Goal: Information Seeking & Learning: Learn about a topic

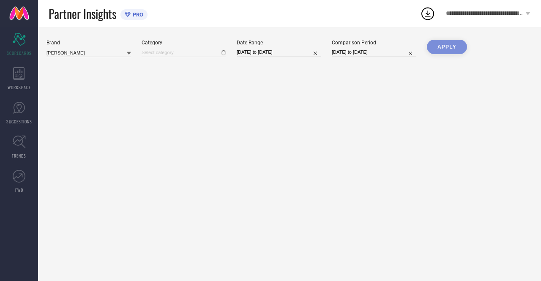
type input "All"
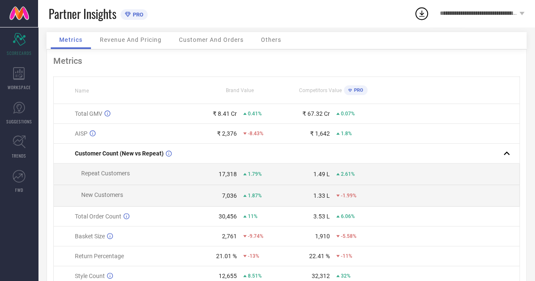
scroll to position [72, 0]
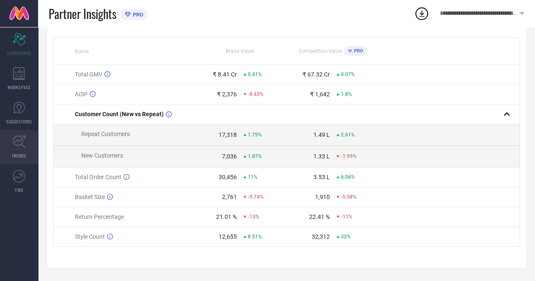
click at [23, 145] on icon at bounding box center [19, 141] width 13 height 13
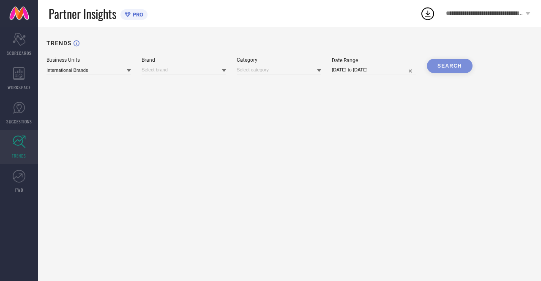
click at [224, 70] on icon at bounding box center [224, 70] width 4 height 4
click at [314, 71] on input at bounding box center [279, 70] width 85 height 9
click at [188, 71] on input at bounding box center [184, 70] width 85 height 9
click at [16, 184] on link "FWD" at bounding box center [19, 181] width 38 height 34
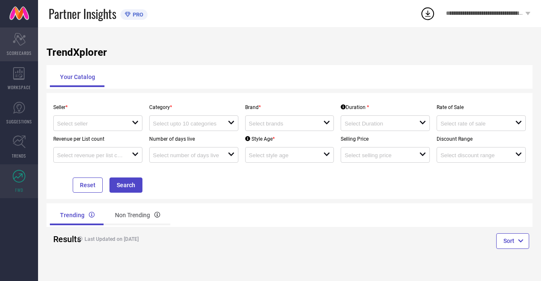
click at [14, 37] on icon at bounding box center [19, 39] width 13 height 13
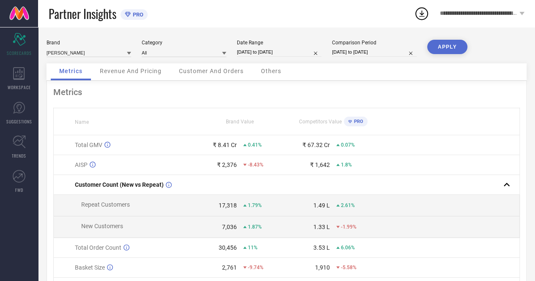
click at [220, 66] on div "Customer And Orders" at bounding box center [211, 71] width 82 height 17
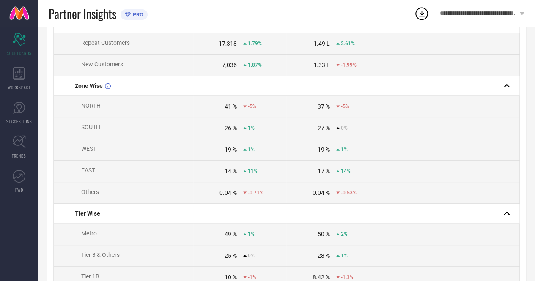
scroll to position [121, 0]
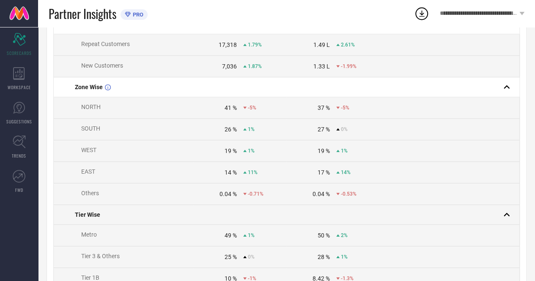
click at [90, 216] on span "Tier Wise" at bounding box center [87, 214] width 25 height 7
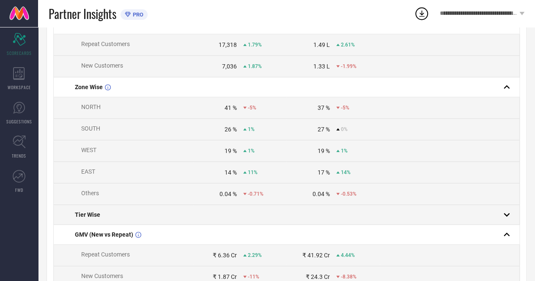
click at [90, 216] on span "Tier Wise" at bounding box center [87, 214] width 25 height 7
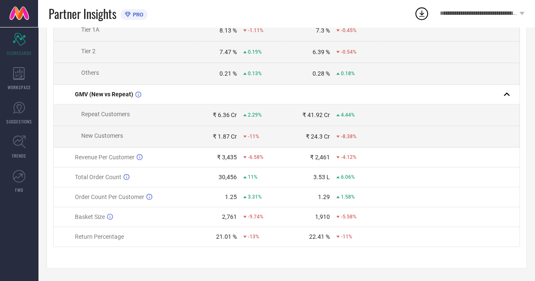
scroll to position [0, 0]
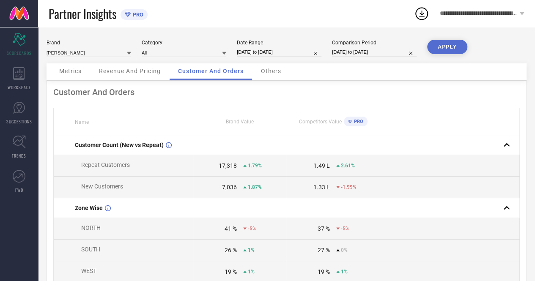
click at [451, 44] on button "APPLY" at bounding box center [447, 47] width 40 height 14
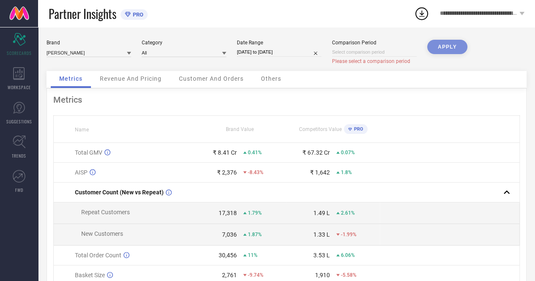
click at [450, 49] on div "APPLY" at bounding box center [447, 55] width 40 height 31
select select "8"
select select "2025"
select select "9"
select select "2025"
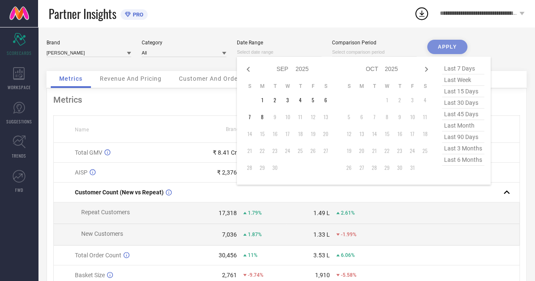
click at [283, 50] on input at bounding box center [279, 52] width 85 height 9
click at [469, 104] on span "last 30 days" at bounding box center [463, 102] width 42 height 11
type input "[DATE] to [DATE]"
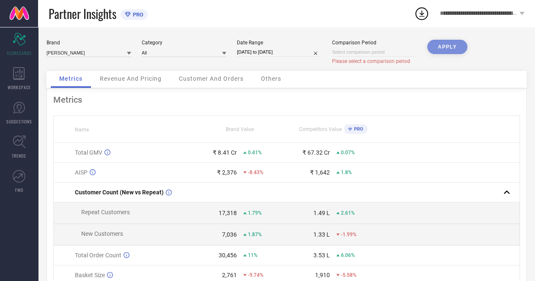
click at [393, 57] on div "Comparison Period Please select a comparison period" at bounding box center [374, 52] width 85 height 25
select select "8"
select select "2025"
select select "9"
select select "2025"
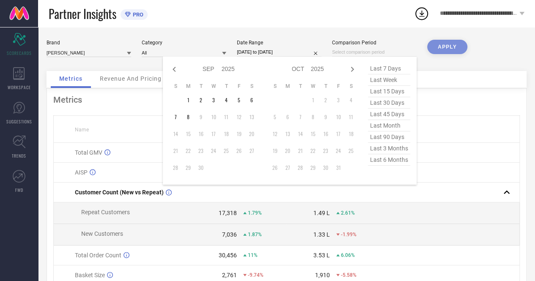
click at [391, 52] on input at bounding box center [374, 52] width 85 height 9
click at [391, 102] on span "last 30 days" at bounding box center [389, 102] width 42 height 11
type input "[DATE] to [DATE]"
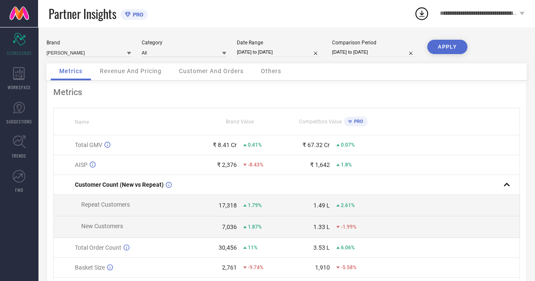
click at [451, 50] on button "APPLY" at bounding box center [447, 47] width 40 height 14
click at [397, 50] on input "[DATE] to [DATE]" at bounding box center [374, 52] width 85 height 9
select select "7"
select select "2025"
select select "8"
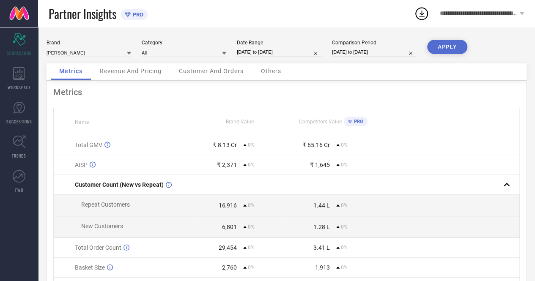
select select "2025"
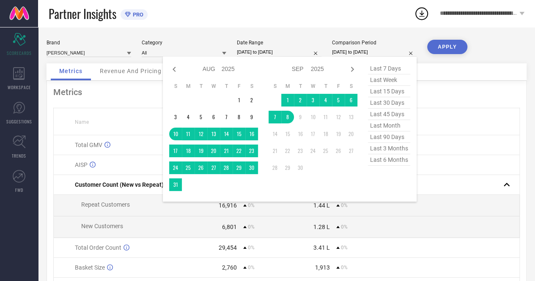
click at [366, 27] on div "Partner Insights PRO" at bounding box center [231, 13] width 365 height 27
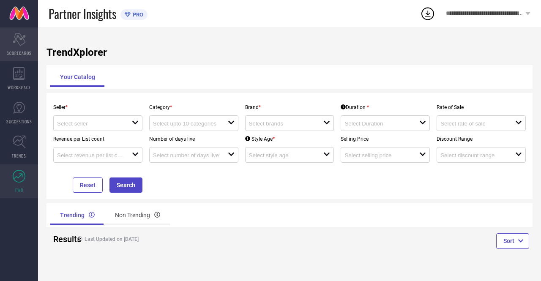
click at [14, 36] on icon "Scorecard" at bounding box center [19, 39] width 13 height 13
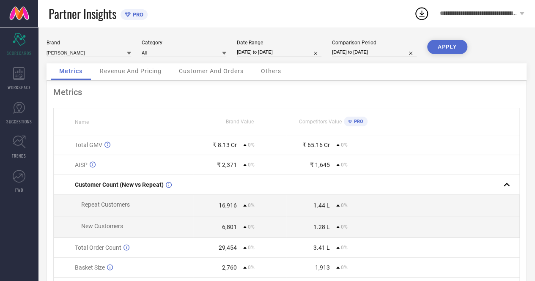
click at [282, 74] on div "Others" at bounding box center [270, 71] width 37 height 17
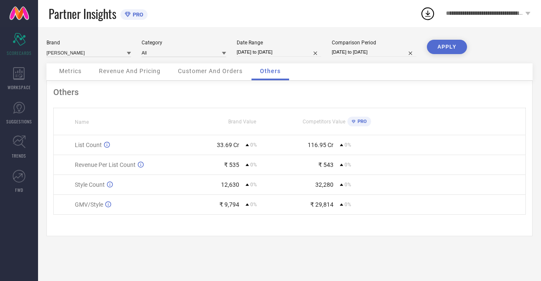
click at [197, 76] on div "Customer And Orders" at bounding box center [211, 71] width 82 height 17
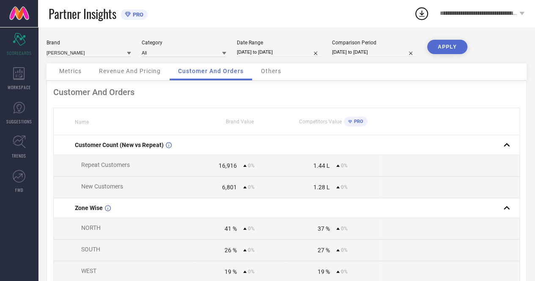
click at [351, 119] on div "PRO" at bounding box center [353, 122] width 19 height 10
click at [352, 120] on span "PRO" at bounding box center [357, 121] width 11 height 5
